Goal: Information Seeking & Learning: Learn about a topic

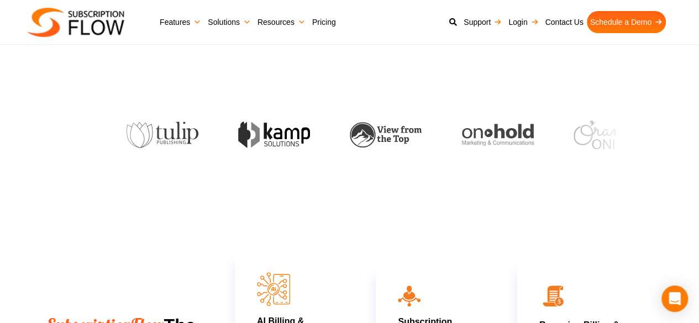
click at [330, 17] on link "Pricing" at bounding box center [324, 22] width 30 height 22
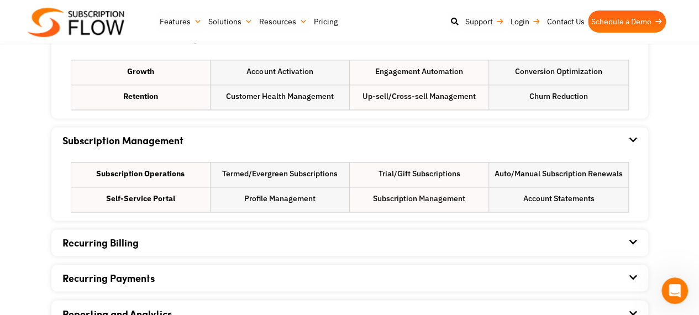
scroll to position [729, 0]
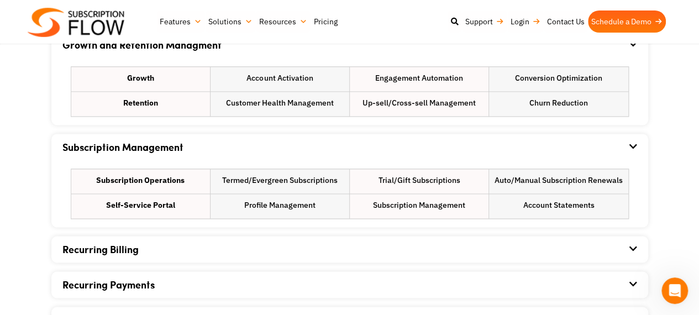
click at [253, 234] on div "Growth and Retention Managment Growth Account Activation Engagement Automation …" at bounding box center [349, 218] width 597 height 373
click at [247, 244] on div "Recurring Billing" at bounding box center [349, 249] width 575 height 27
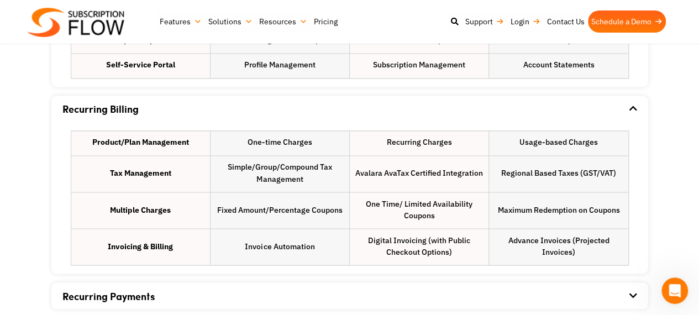
scroll to position [932, 0]
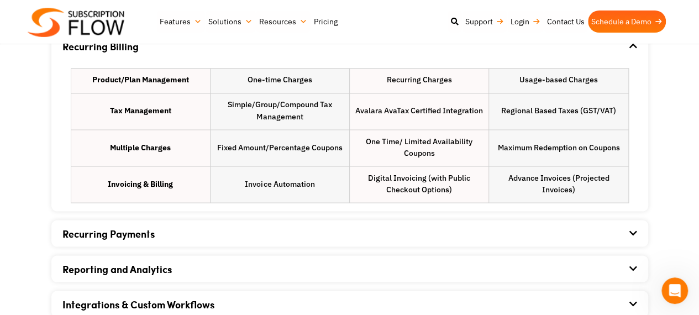
click at [236, 241] on div "Recurring Payments" at bounding box center [349, 233] width 575 height 27
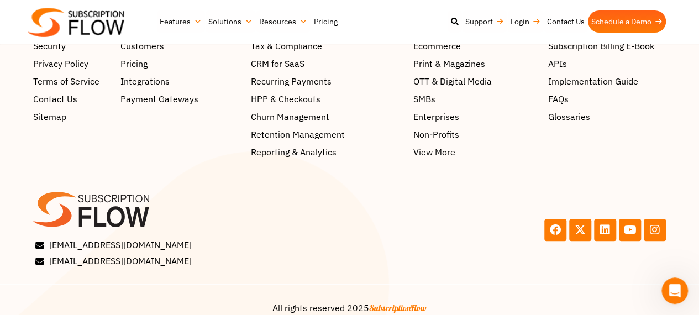
scroll to position [2232, 0]
